Goal: Task Accomplishment & Management: Manage account settings

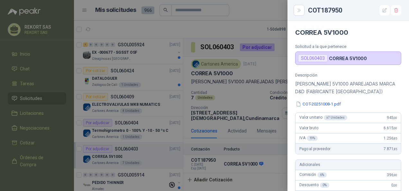
scroll to position [32, 0]
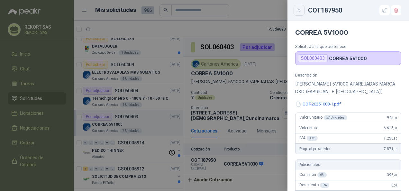
click at [298, 12] on icon "Close" at bounding box center [299, 10] width 3 height 3
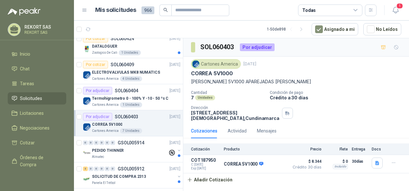
click at [252, 10] on article "Mis solicitudes 966 Todas" at bounding box center [236, 11] width 282 height 12
click at [397, 8] on span "1" at bounding box center [399, 6] width 7 height 6
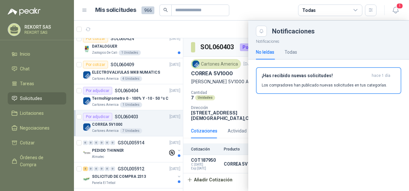
drag, startPoint x: 180, startPoint y: 48, endPoint x: 182, endPoint y: 37, distance: 10.9
click at [182, 37] on div at bounding box center [241, 106] width 335 height 170
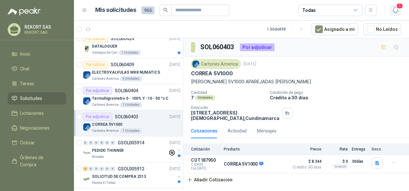
click at [398, 7] on span "1" at bounding box center [399, 6] width 7 height 6
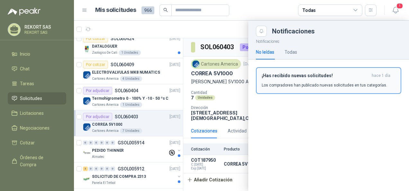
click at [314, 76] on h3 "¡Has recibido nuevas solicitudes!" at bounding box center [315, 75] width 107 height 5
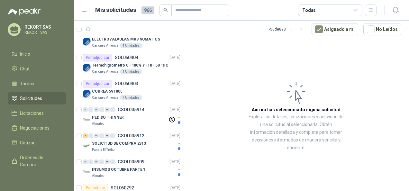
scroll to position [67, 0]
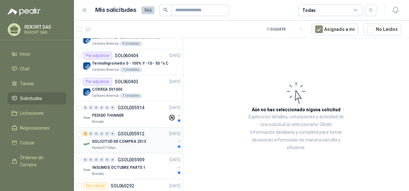
click at [145, 140] on div "SOLICITUD DE COMPRA 2313" at bounding box center [133, 142] width 83 height 8
